Goal: Task Accomplishment & Management: Use online tool/utility

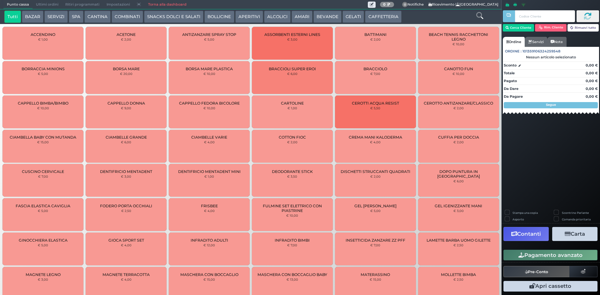
drag, startPoint x: 391, startPoint y: 14, endPoint x: 159, endPoint y: 26, distance: 232.5
click at [391, 14] on button "CAFFETTERIA" at bounding box center [383, 17] width 36 height 13
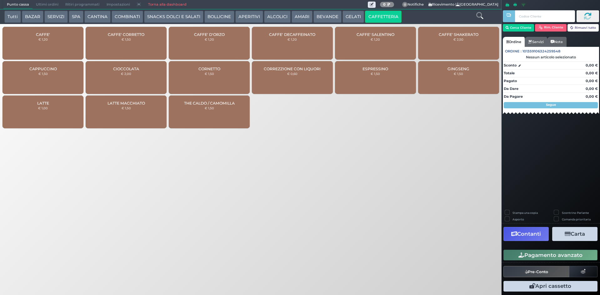
click at [293, 36] on span "CAFFE' DECAFFEINATO" at bounding box center [292, 34] width 46 height 5
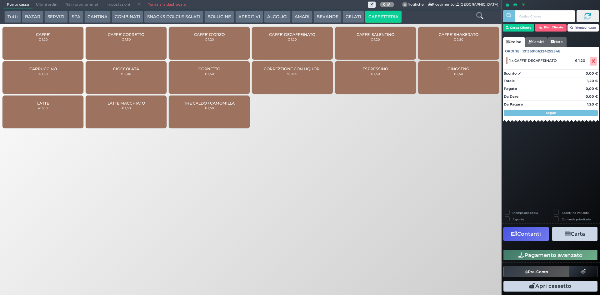
drag, startPoint x: 557, startPoint y: 257, endPoint x: 122, endPoint y: 178, distance: 442.2
click at [557, 257] on button "Pagamento avanzato" at bounding box center [551, 255] width 94 height 11
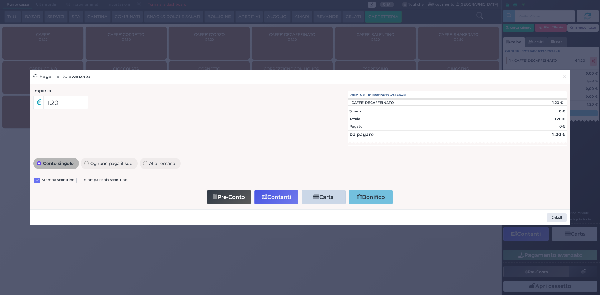
click at [40, 179] on label at bounding box center [37, 181] width 6 height 6
click at [0, 0] on input "checkbox" at bounding box center [0, 0] width 0 height 0
click at [271, 199] on button "Contanti" at bounding box center [276, 197] width 44 height 14
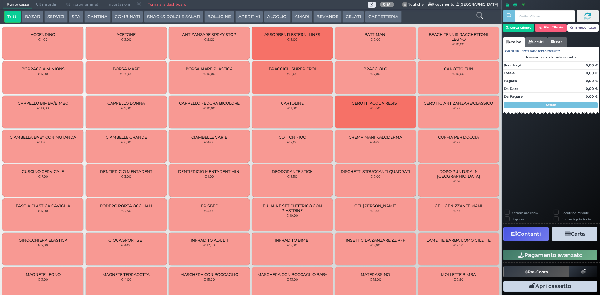
click at [330, 13] on button "BEVANDE" at bounding box center [328, 17] width 28 height 13
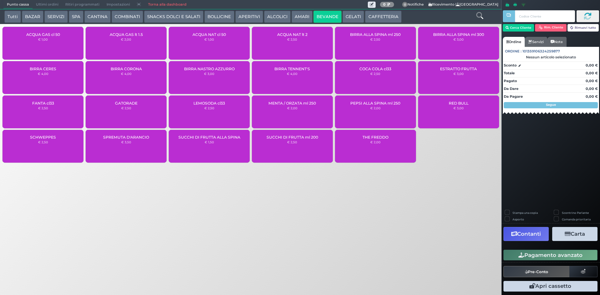
click at [206, 36] on span "ACQUA NAT cl 50" at bounding box center [209, 34] width 33 height 5
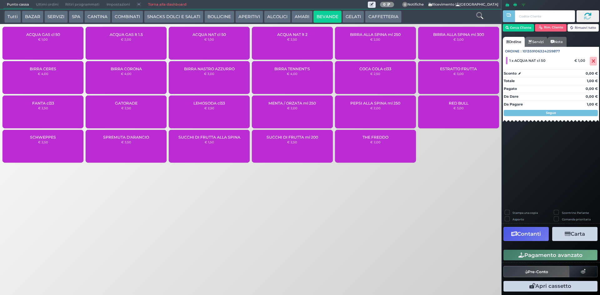
click at [527, 257] on button "Pagamento avanzato" at bounding box center [551, 255] width 94 height 11
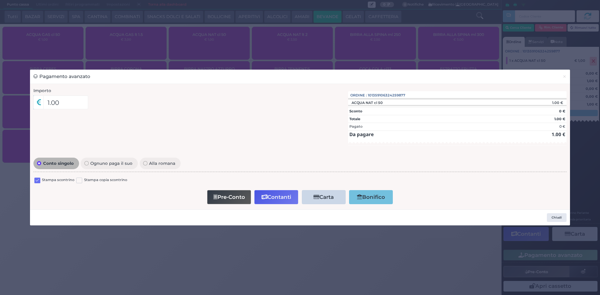
click at [35, 181] on label at bounding box center [37, 181] width 6 height 6
click at [0, 0] on input "checkbox" at bounding box center [0, 0] width 0 height 0
click at [276, 197] on button "Contanti" at bounding box center [276, 197] width 44 height 14
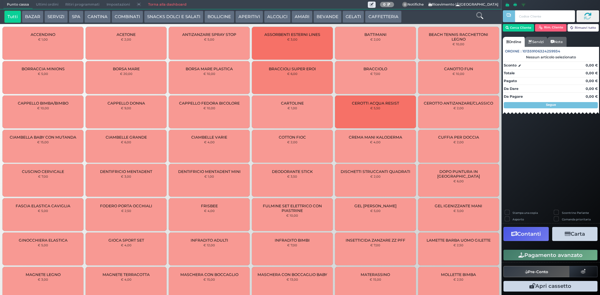
click at [318, 17] on button "BEVANDE" at bounding box center [328, 17] width 28 height 13
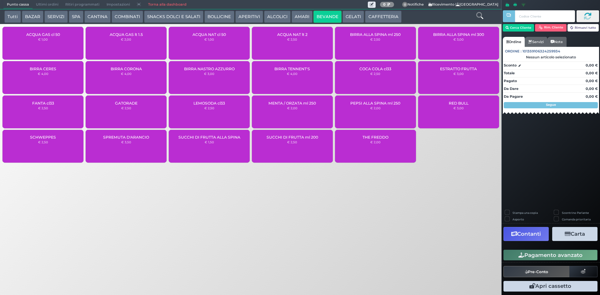
click at [219, 49] on div "ACQUA NAT cl 50 € 1,00" at bounding box center [209, 43] width 81 height 33
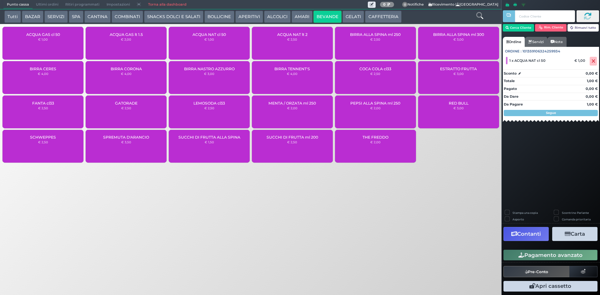
click at [548, 254] on button "Pagamento avanzato" at bounding box center [551, 255] width 94 height 11
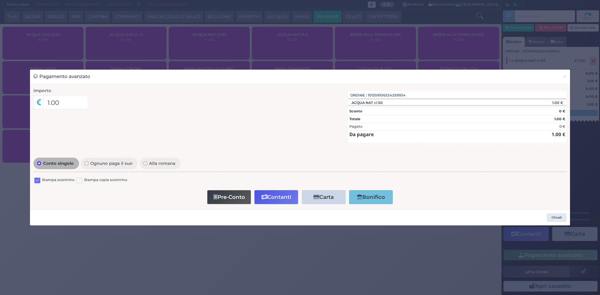
click at [37, 182] on label at bounding box center [37, 181] width 6 height 6
click at [0, 0] on input "checkbox" at bounding box center [0, 0] width 0 height 0
click at [279, 197] on button "Contanti" at bounding box center [276, 197] width 44 height 14
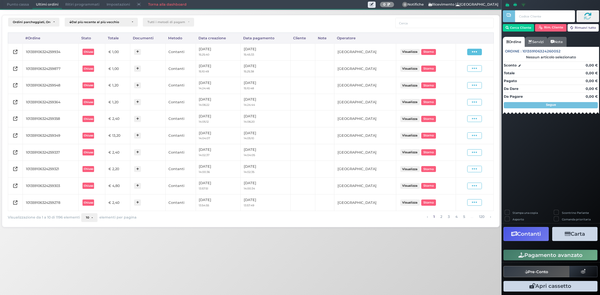
click at [472, 54] on icon at bounding box center [474, 52] width 5 height 6
click at [466, 68] on span "Ristampa Pre-Conto" at bounding box center [460, 70] width 26 height 11
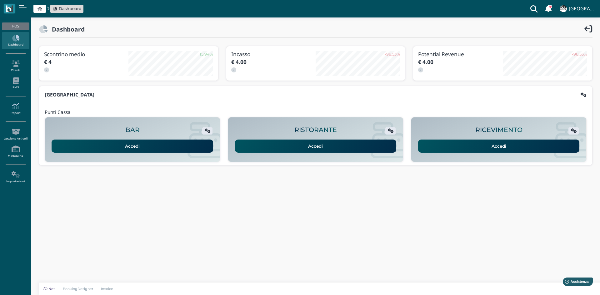
click at [23, 104] on icon at bounding box center [15, 106] width 27 height 7
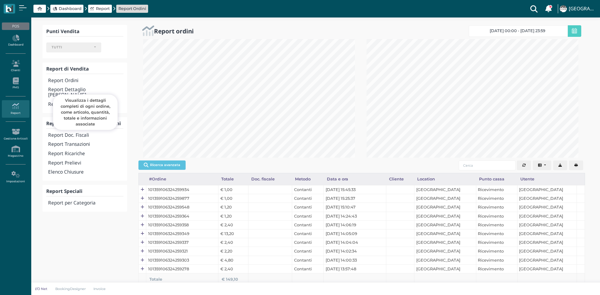
select select
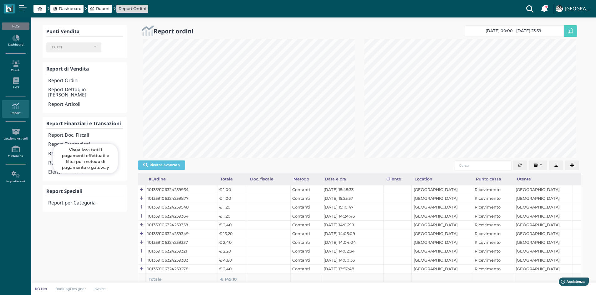
click at [71, 142] on h4 "Report Transazioni" at bounding box center [85, 144] width 74 height 5
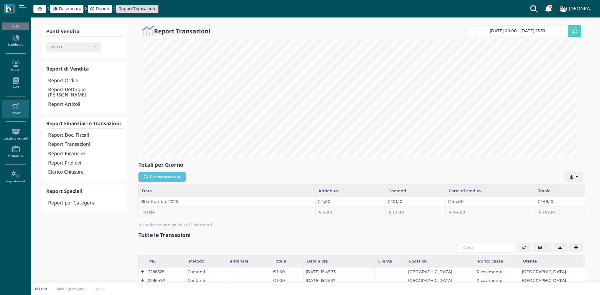
select select
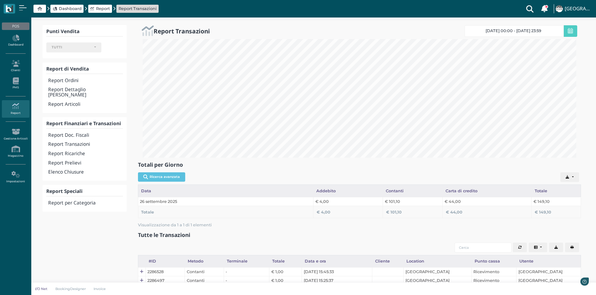
scroll to position [119, 443]
click at [12, 58] on link "Clienti" at bounding box center [15, 66] width 27 height 17
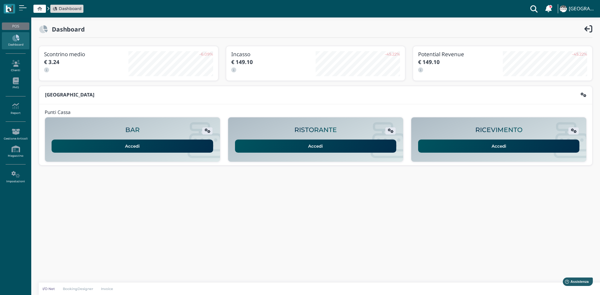
click at [440, 150] on link "Accedi" at bounding box center [499, 146] width 162 height 13
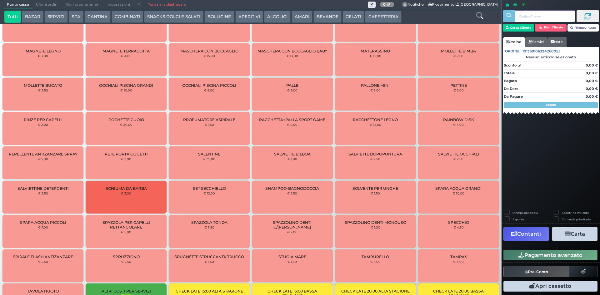
scroll to position [357, 0]
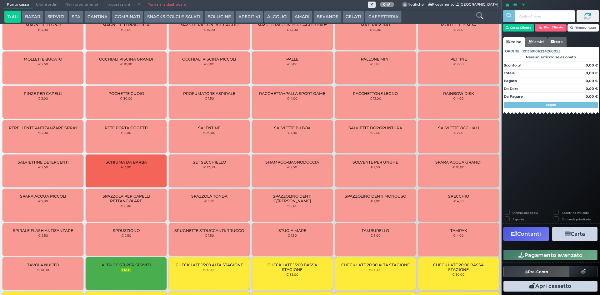
click at [33, 6] on span "Ultimi ordini" at bounding box center [47, 4] width 29 height 9
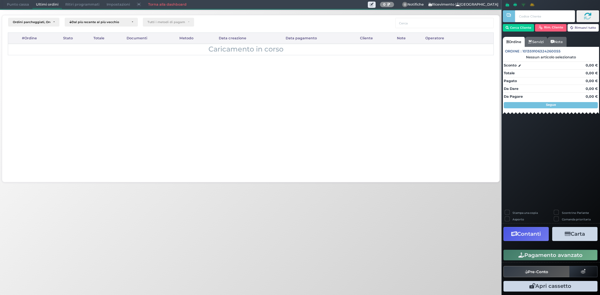
scroll to position [0, 0]
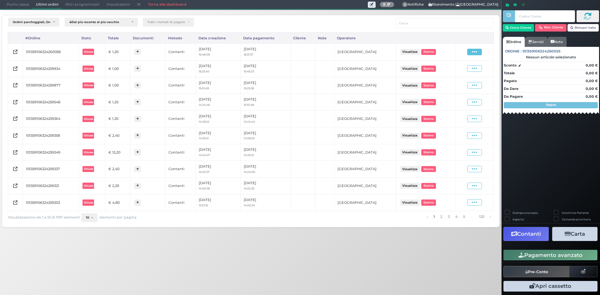
click at [478, 54] on span at bounding box center [474, 52] width 15 height 7
click at [461, 70] on span "Ristampa Pre-Conto" at bounding box center [460, 70] width 26 height 11
